Goal: Task Accomplishment & Management: Manage account settings

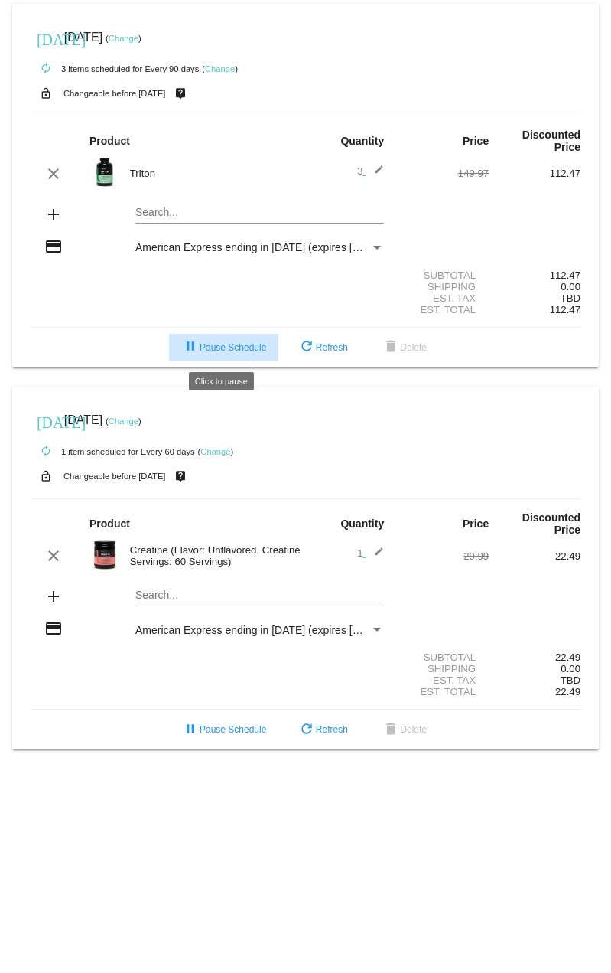
click at [231, 348] on span "pause Pause Schedule" at bounding box center [223, 347] width 85 height 11
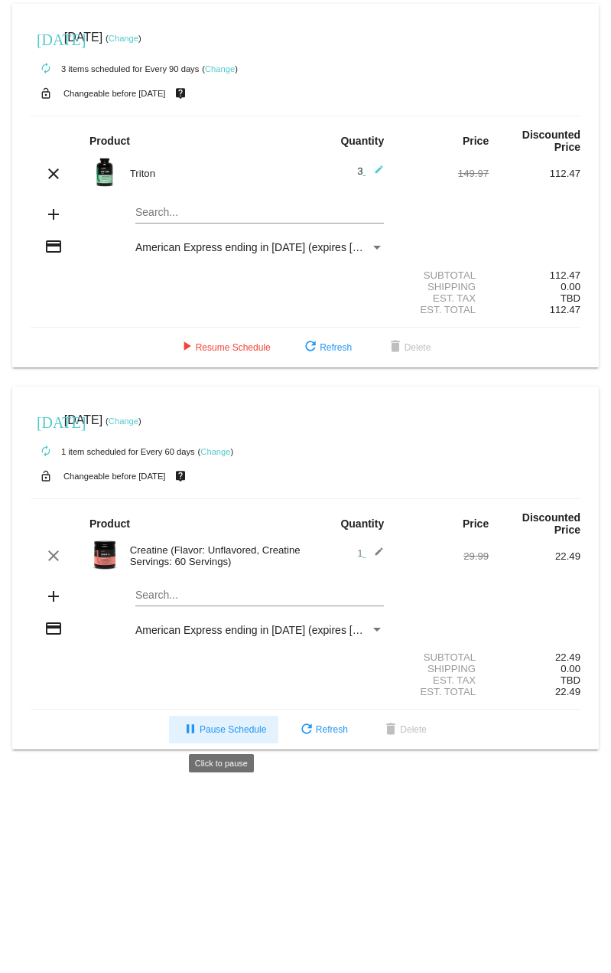
click at [249, 729] on span "pause Pause Schedule" at bounding box center [223, 729] width 85 height 11
click at [138, 416] on link "Change" at bounding box center [124, 420] width 30 height 9
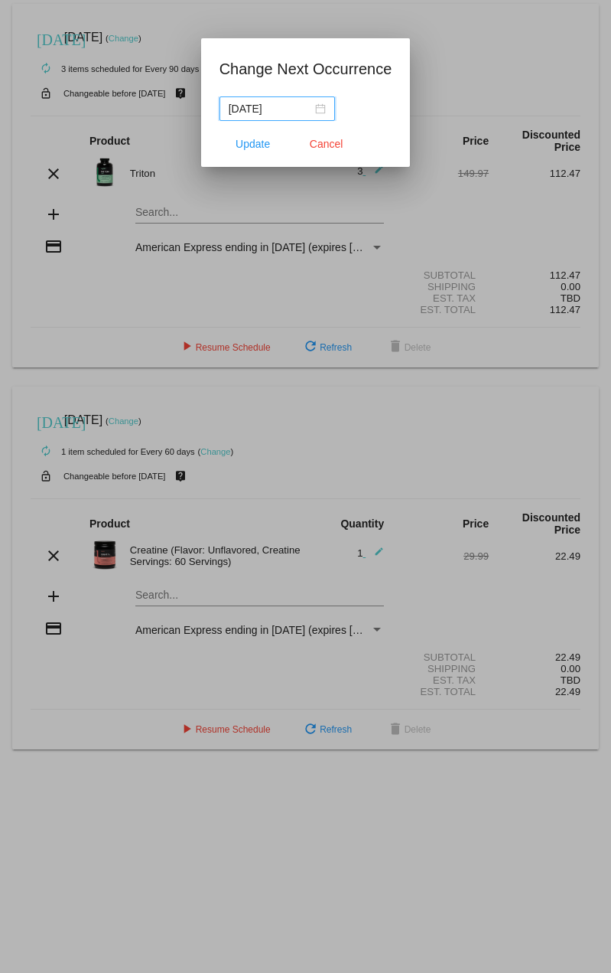
click at [288, 113] on input "[DATE]" at bounding box center [270, 108] width 83 height 17
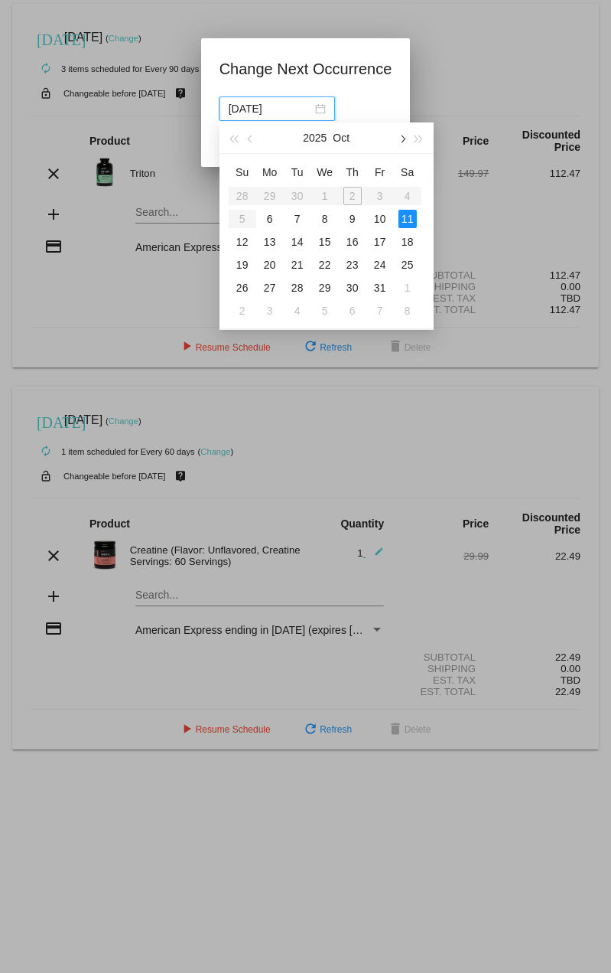
click at [407, 135] on button "button" at bounding box center [401, 137] width 17 height 31
click at [401, 145] on button "button" at bounding box center [401, 137] width 17 height 31
click at [379, 242] on div "19" at bounding box center [380, 242] width 18 height 18
type input "[DATE]"
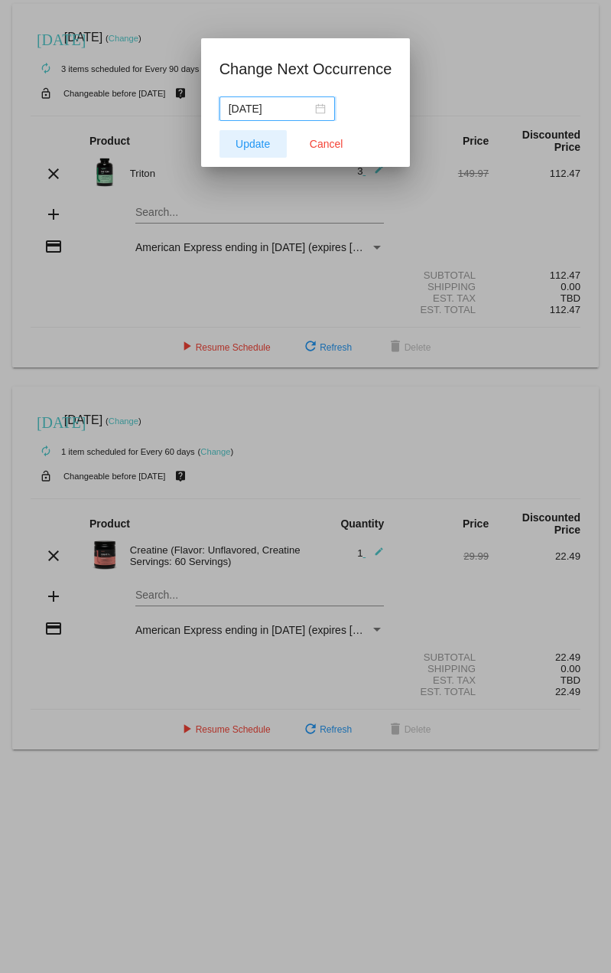
click at [258, 145] on span "Update" at bounding box center [253, 144] width 34 height 12
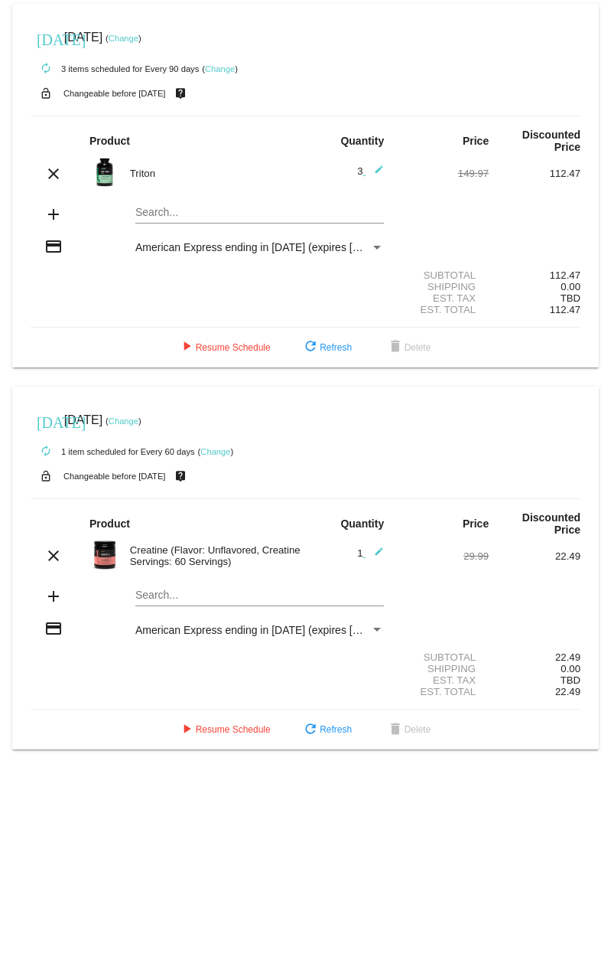
click at [138, 40] on link "Change" at bounding box center [124, 38] width 30 height 9
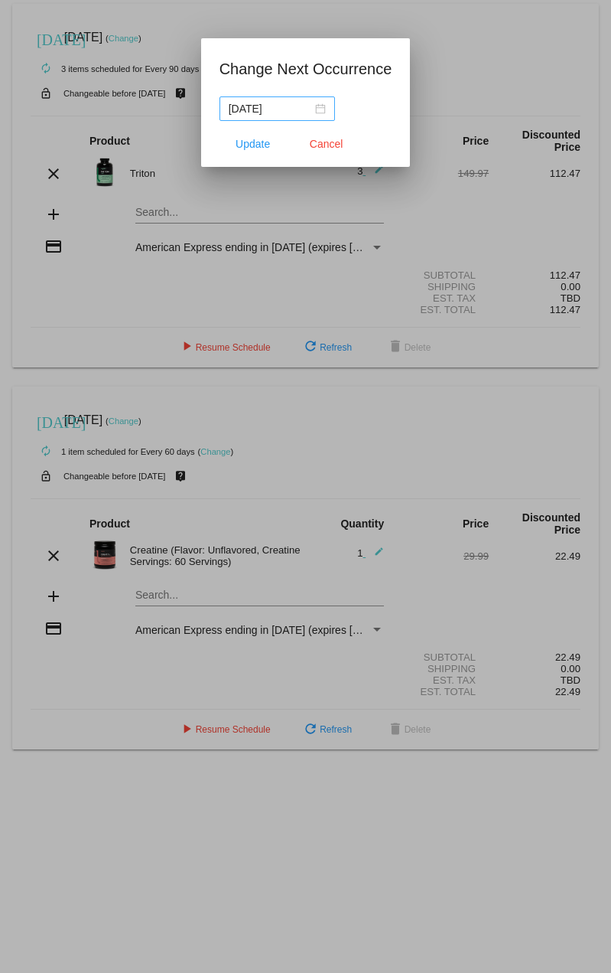
click at [322, 108] on div "[DATE]" at bounding box center [277, 108] width 97 height 17
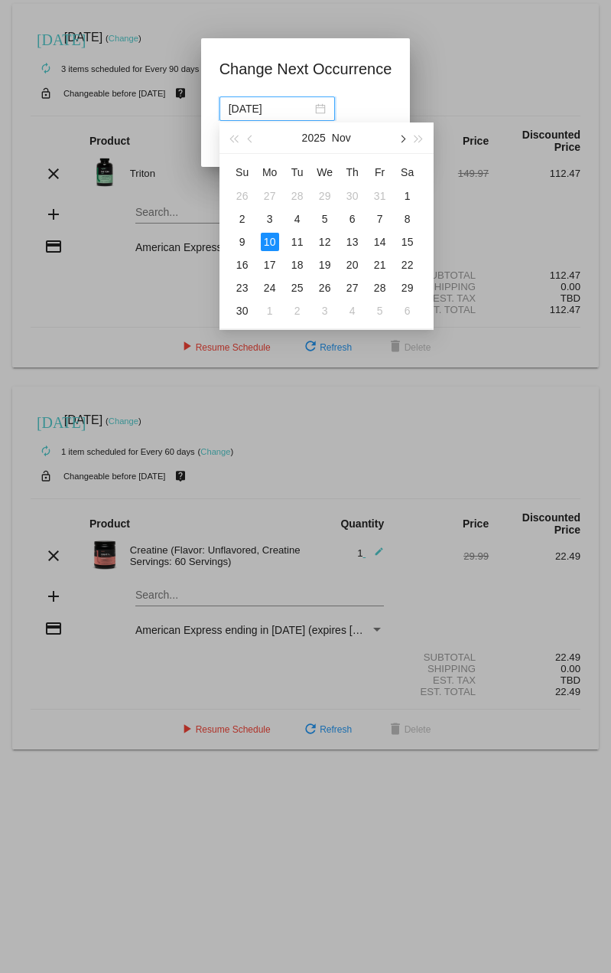
click at [406, 139] on button "button" at bounding box center [401, 137] width 17 height 31
click at [384, 240] on div "19" at bounding box center [380, 242] width 18 height 18
type input "[DATE]"
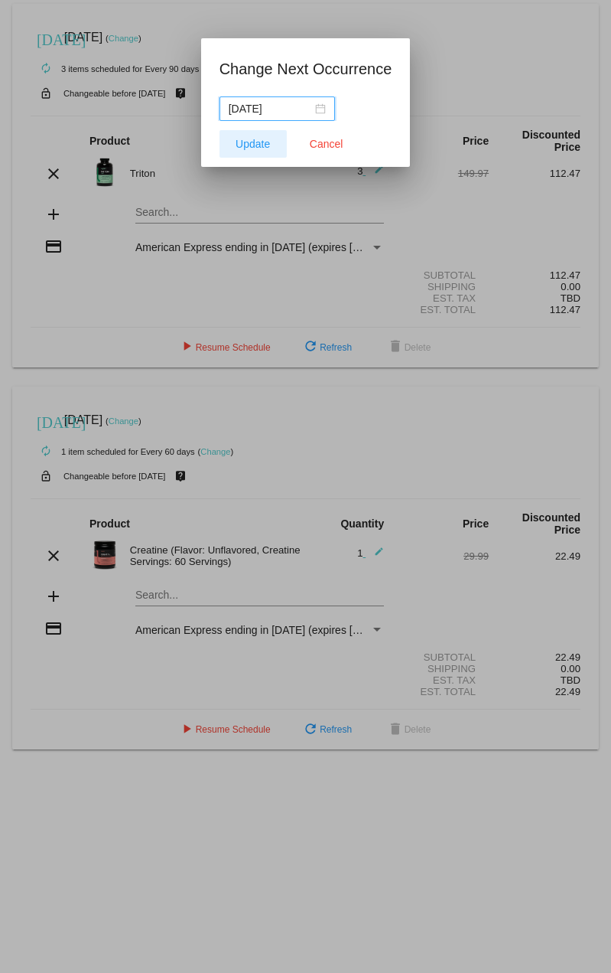
click at [254, 142] on span "Update" at bounding box center [253, 144] width 34 height 12
